Goal: Task Accomplishment & Management: Use online tool/utility

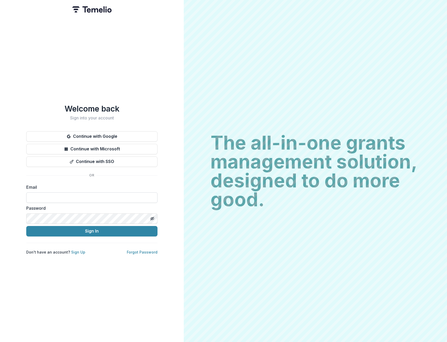
click at [103, 194] on input at bounding box center [91, 197] width 131 height 11
click at [123, 185] on label "Email" at bounding box center [90, 187] width 128 height 6
click at [78, 199] on input at bounding box center [91, 197] width 131 height 11
type input "**********"
click at [77, 233] on button "Sign In" at bounding box center [91, 231] width 131 height 11
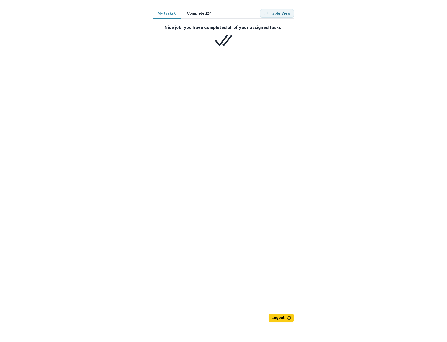
click at [195, 15] on button "Completed 24" at bounding box center [199, 13] width 33 height 10
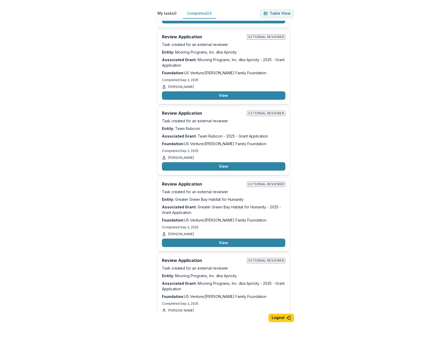
scroll to position [1807, 0]
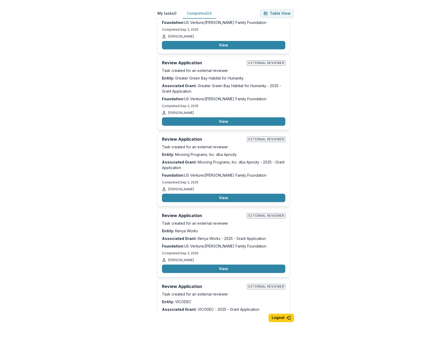
click at [229, 336] on button "View" at bounding box center [223, 340] width 123 height 8
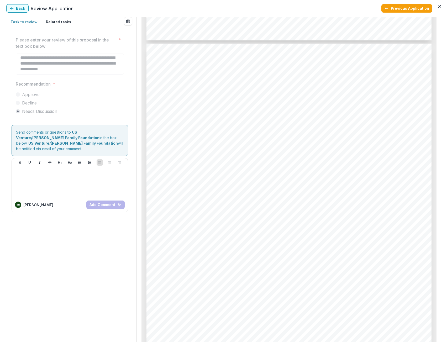
scroll to position [656, 0]
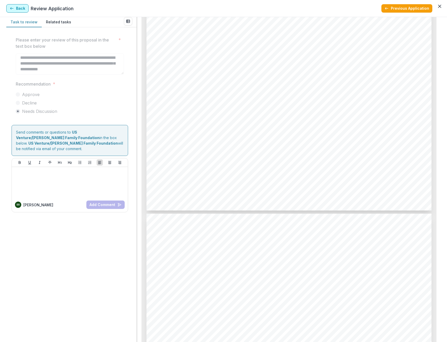
click at [20, 8] on button "Back" at bounding box center [17, 8] width 22 height 8
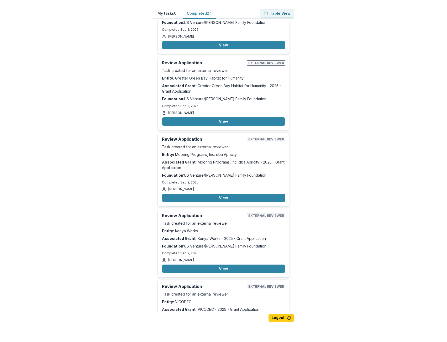
click at [244, 336] on button "View" at bounding box center [223, 340] width 123 height 8
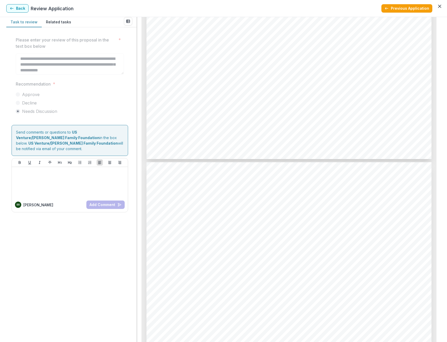
scroll to position [1576, 0]
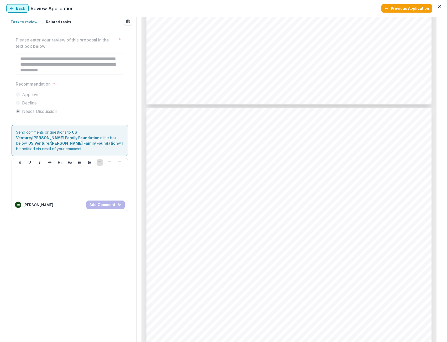
click at [13, 6] on button "Back" at bounding box center [17, 8] width 22 height 8
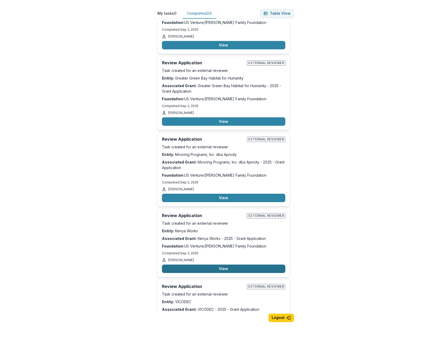
click at [218, 265] on button "View" at bounding box center [223, 269] width 123 height 8
